Goal: Information Seeking & Learning: Learn about a topic

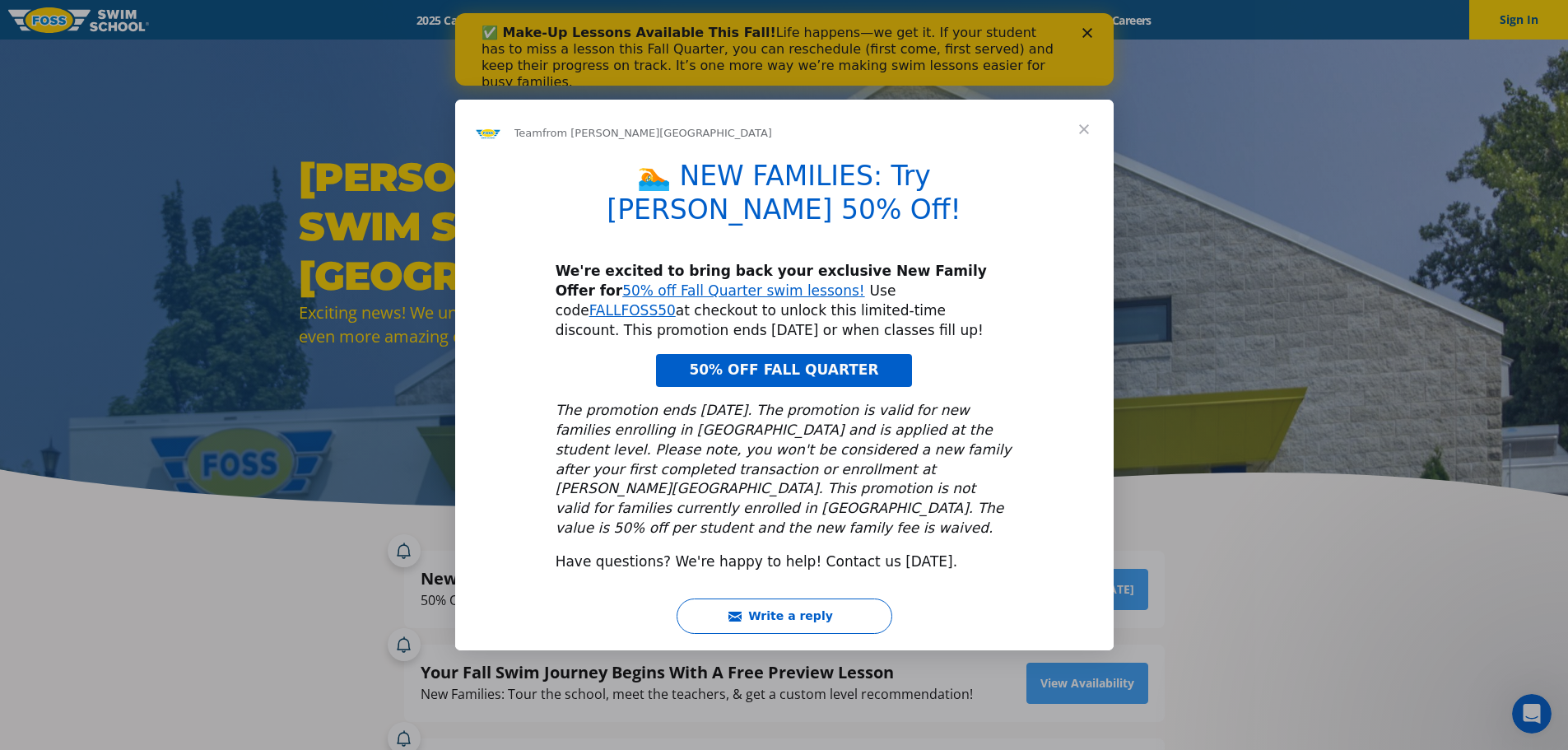
click at [1086, 159] on span "Close" at bounding box center [1084, 129] width 59 height 59
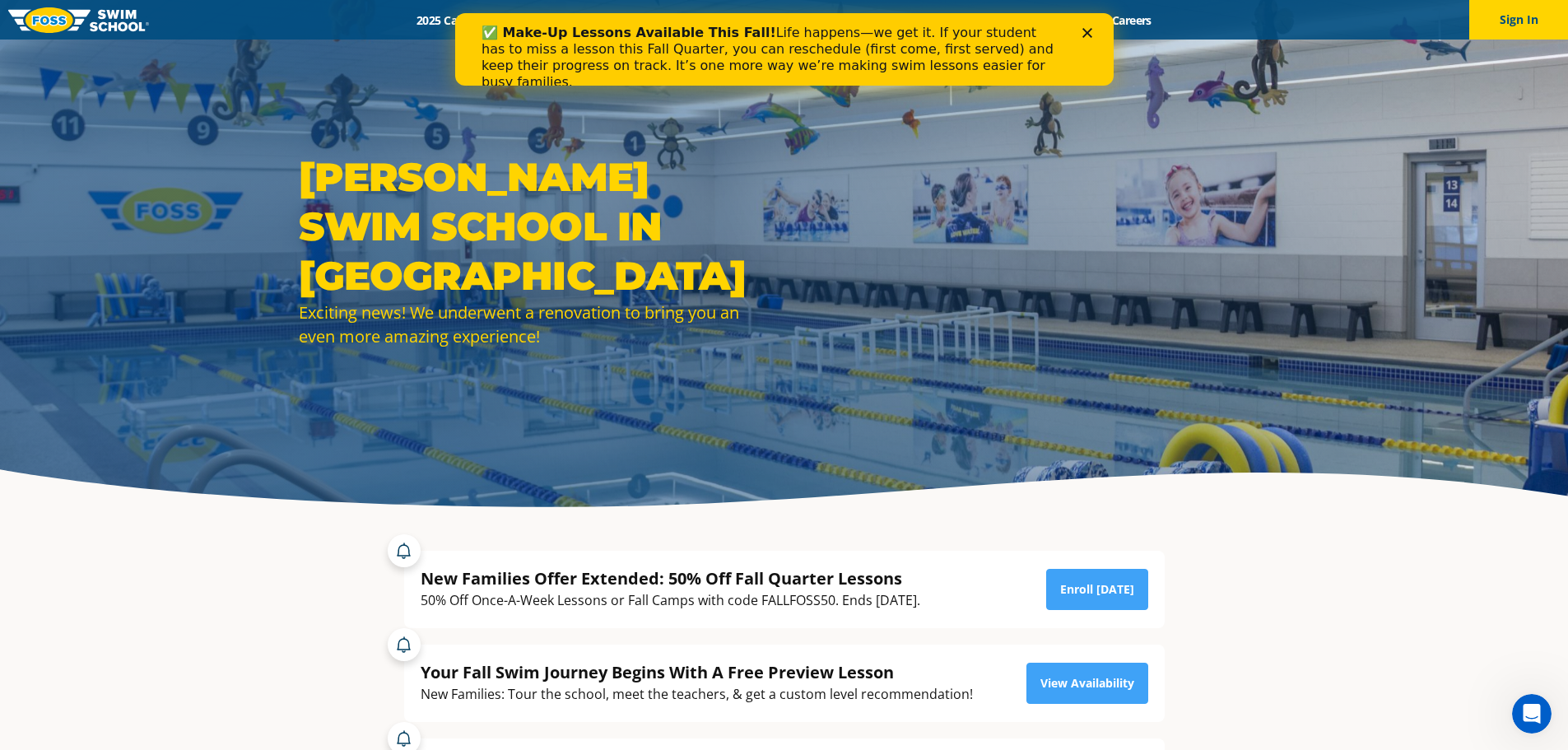
click at [1083, 32] on icon "Close" at bounding box center [1087, 32] width 10 height 10
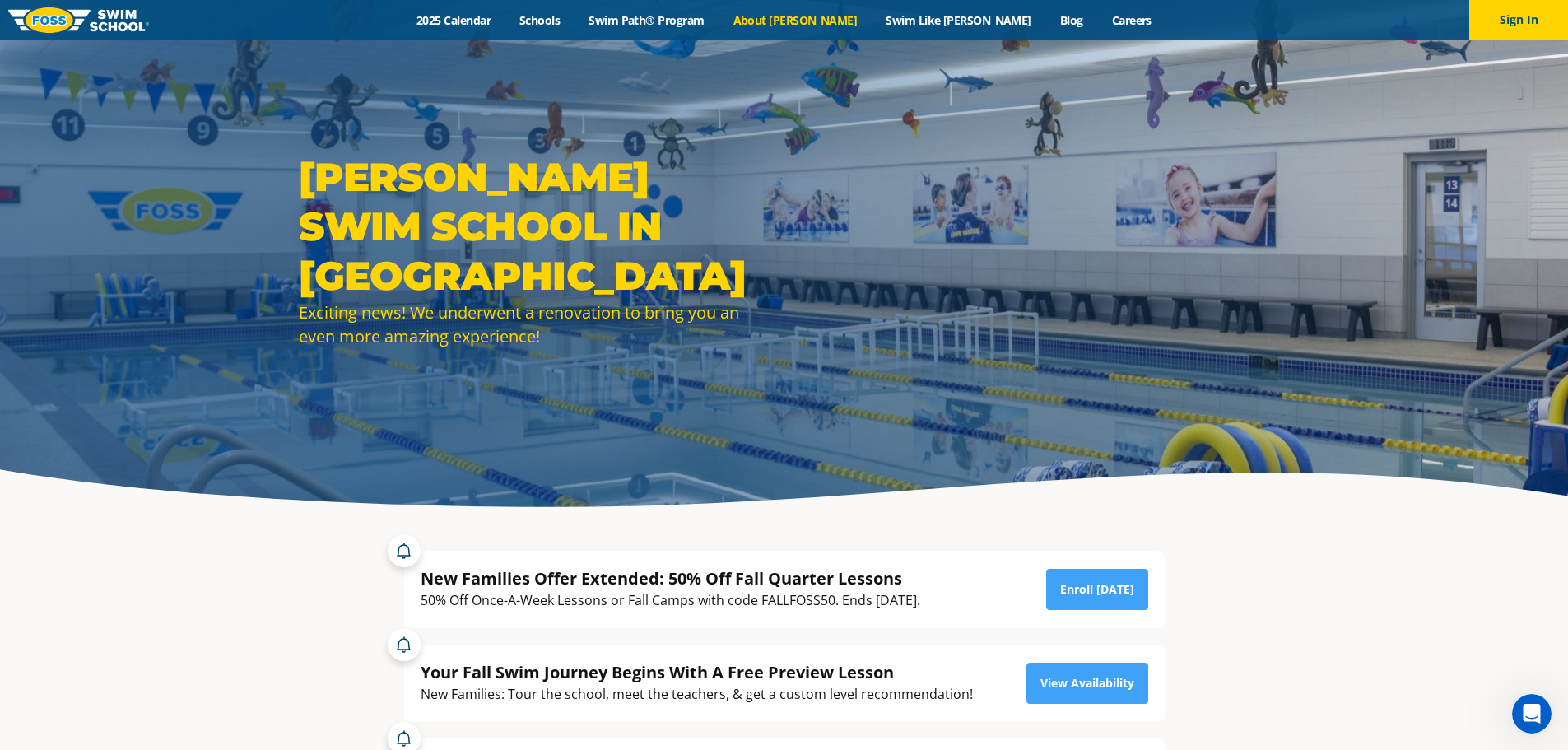
click at [834, 22] on link "About [PERSON_NAME]" at bounding box center [795, 20] width 153 height 15
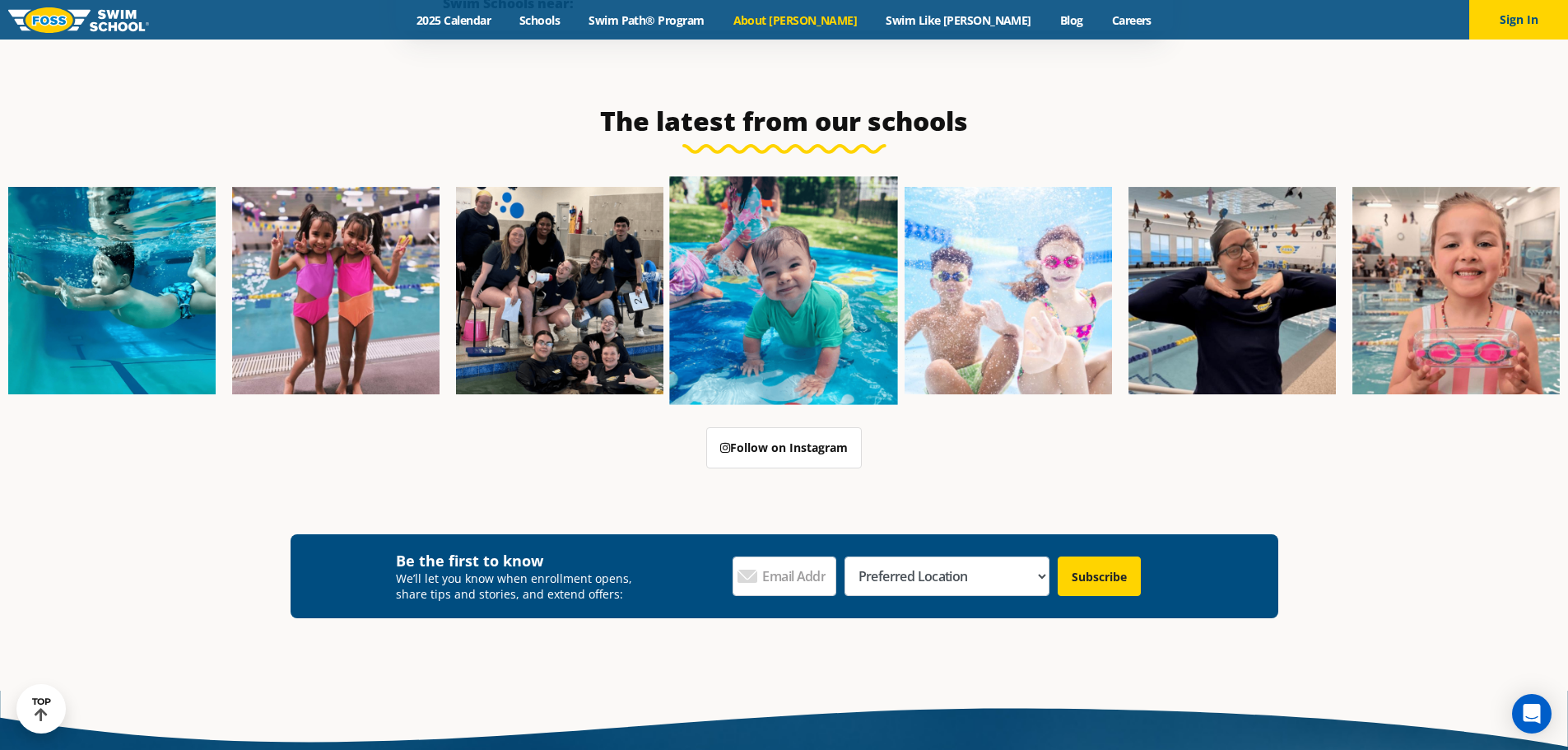
scroll to position [4115, 0]
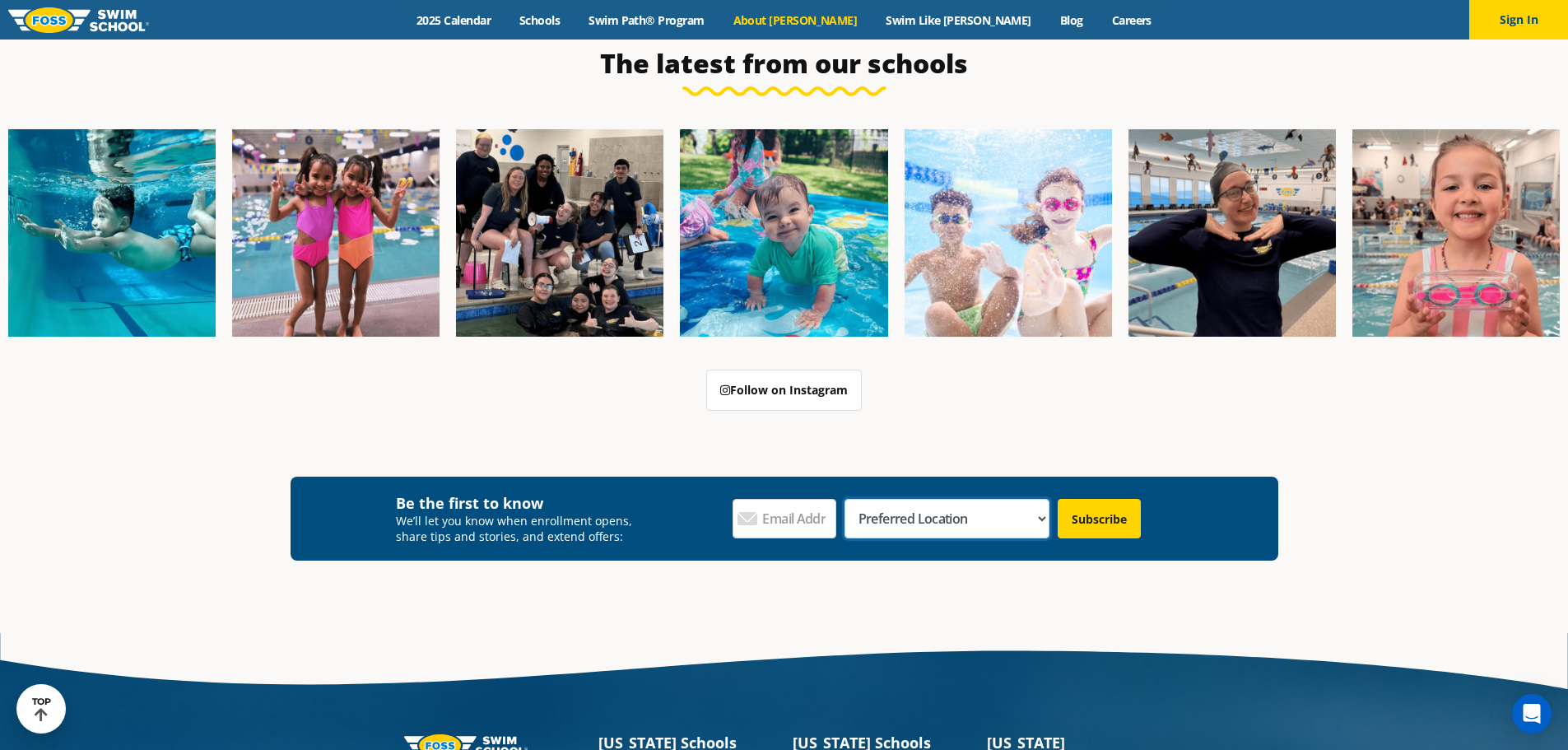
click at [1031, 499] on select "Preferred Location Ankeny, IA Ballwin, MO Blaine, MN Burnsville, MN Ballwin, MO…" at bounding box center [947, 519] width 205 height 40
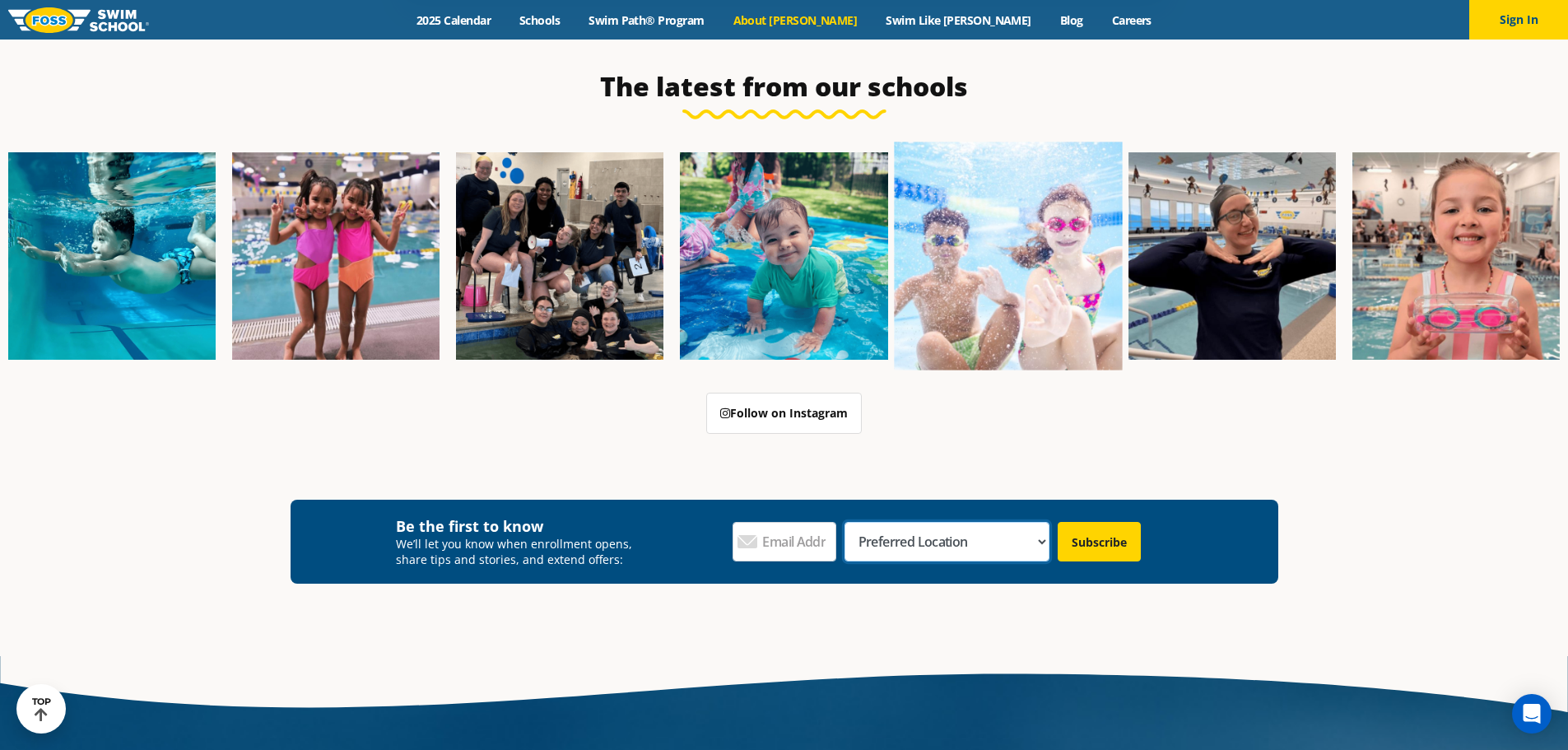
scroll to position [4092, 0]
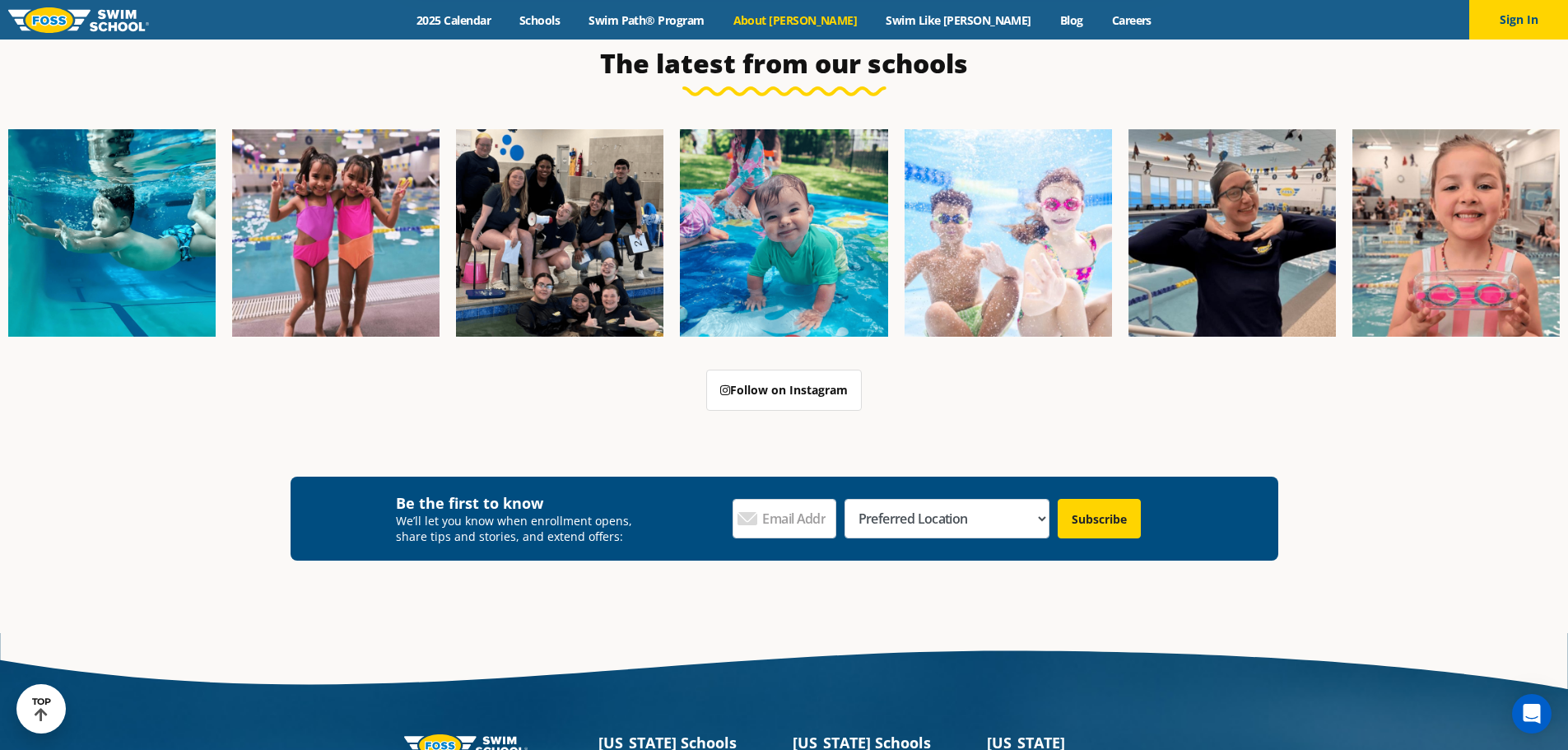
click at [614, 370] on div "Follow on Instagram" at bounding box center [784, 390] width 988 height 41
